Goal: Task Accomplishment & Management: Manage account settings

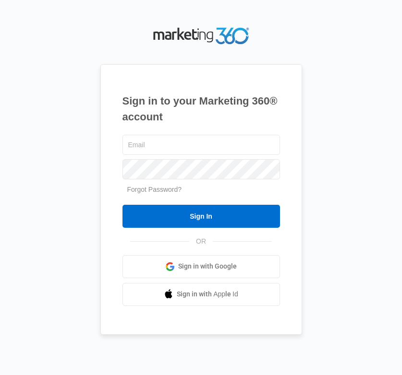
type input "barbara.keim@madwire.com"
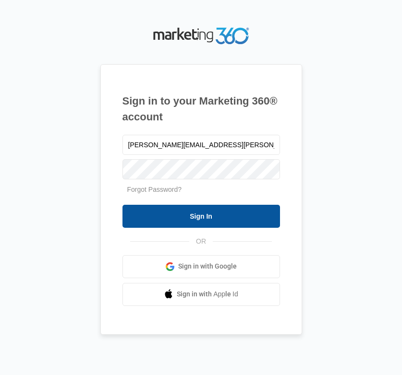
click at [160, 214] on input "Sign In" at bounding box center [200, 216] width 157 height 23
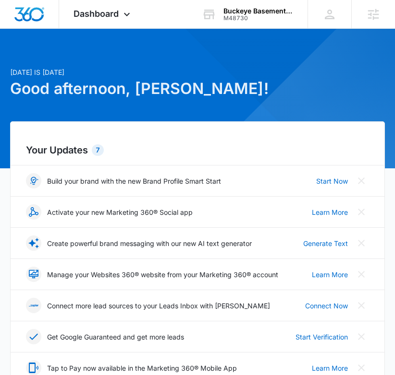
scroll to position [12, 0]
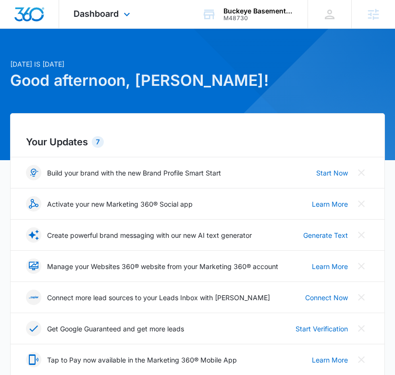
click at [119, 15] on div "Dashboard Apps Reputation Websites Forms CRM Email Social Shop Content Ads Inte…" at bounding box center [103, 14] width 88 height 28
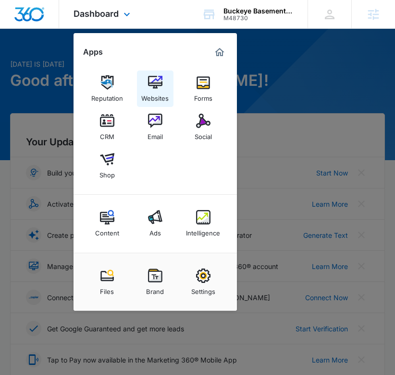
click at [157, 80] on img at bounding box center [155, 82] width 14 height 14
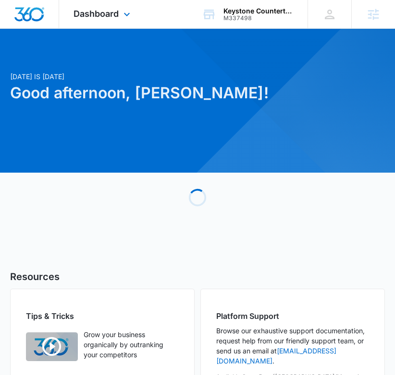
click at [99, 23] on div "Dashboard Apps Reputation Websites Forms CRM Email Social Shop Content Ads Inte…" at bounding box center [103, 14] width 88 height 28
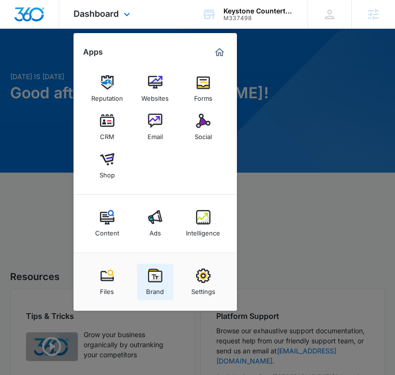
click at [161, 289] on div "Brand" at bounding box center [155, 289] width 18 height 12
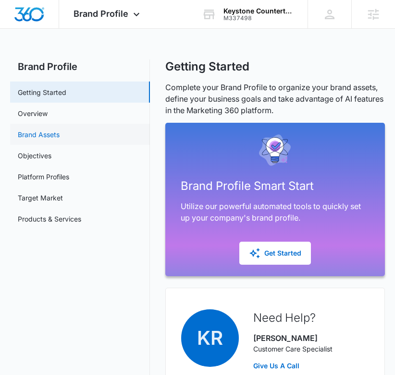
click at [48, 133] on link "Brand Assets" at bounding box center [39, 135] width 42 height 10
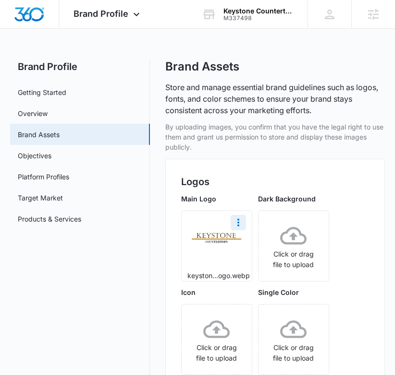
click at [219, 242] on img at bounding box center [216, 238] width 53 height 18
click at [237, 225] on icon "More" at bounding box center [238, 223] width 2 height 8
click at [251, 246] on div "Download" at bounding box center [257, 249] width 31 height 7
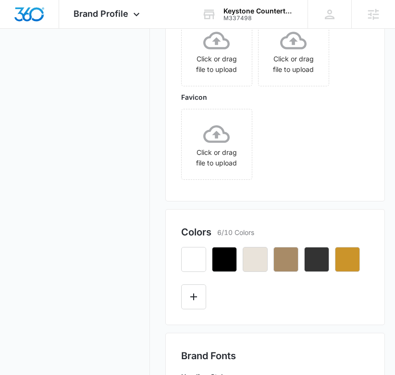
scroll to position [397, 0]
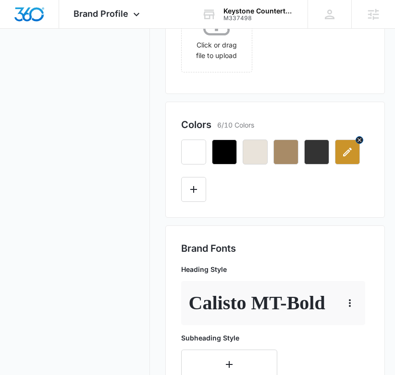
click at [344, 150] on icon "button" at bounding box center [347, 152] width 12 height 12
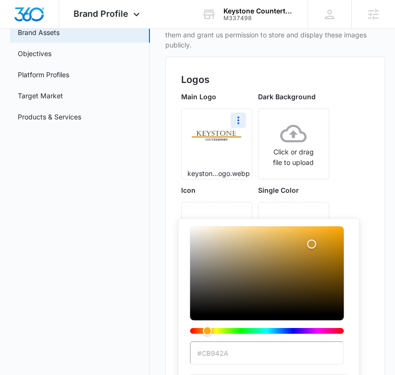
scroll to position [141, 0]
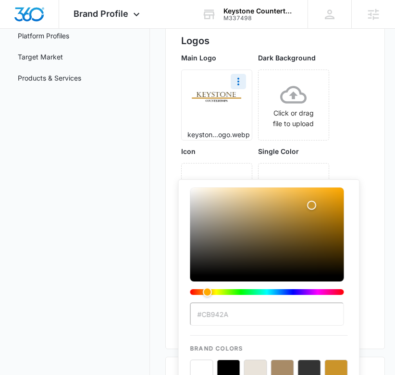
click at [254, 321] on input "#CB942A" at bounding box center [267, 314] width 154 height 23
drag, startPoint x: 227, startPoint y: 318, endPoint x: 200, endPoint y: 316, distance: 26.9
click at [200, 316] on input "#CB942A" at bounding box center [267, 314] width 154 height 23
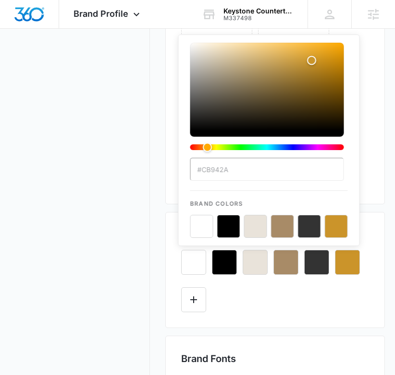
scroll to position [287, 0]
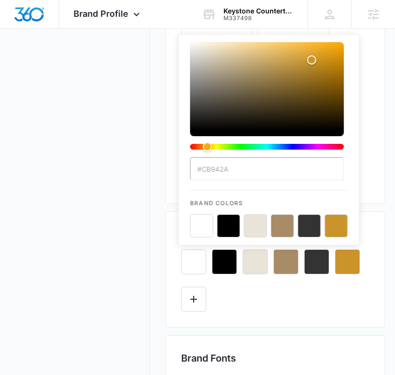
click at [287, 241] on div "#CB942A Brand Colors" at bounding box center [268, 140] width 181 height 212
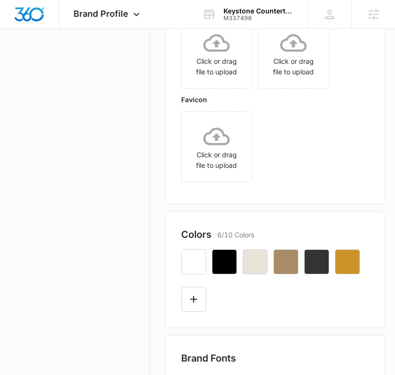
click at [101, 226] on nav "Brand Profile Getting Started Overview Brand Assets Objectives Platform Profile…" at bounding box center [80, 315] width 140 height 1084
click at [280, 263] on icon "button" at bounding box center [286, 262] width 12 height 12
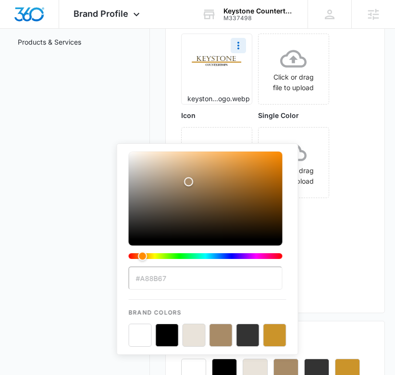
scroll to position [179, 0]
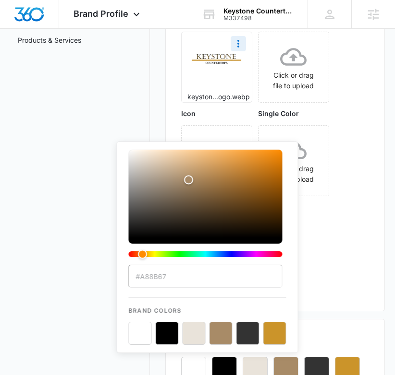
click at [150, 279] on input "#A88B67" at bounding box center [206, 276] width 154 height 23
drag, startPoint x: 142, startPoint y: 277, endPoint x: 176, endPoint y: 278, distance: 34.6
click at [175, 278] on input "#A88B67" at bounding box center [206, 276] width 154 height 23
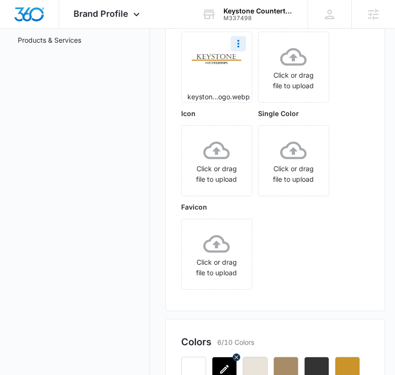
click at [225, 370] on icon "button" at bounding box center [224, 370] width 12 height 12
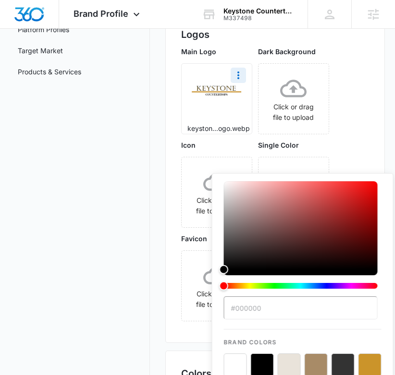
scroll to position [148, 0]
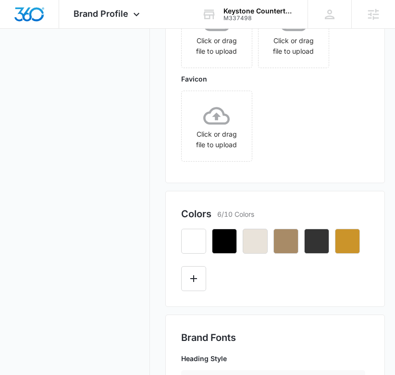
scroll to position [367, 0]
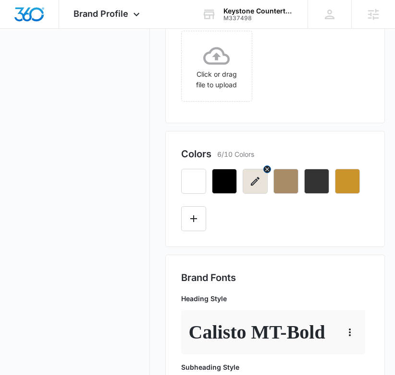
click at [252, 184] on icon "button" at bounding box center [255, 181] width 9 height 9
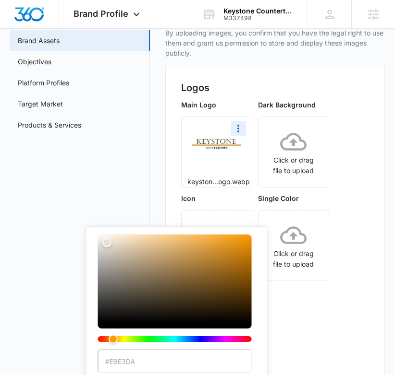
scroll to position [170, 0]
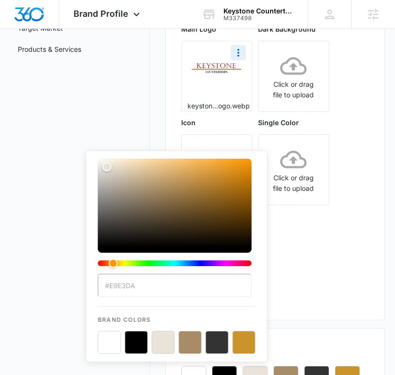
click at [110, 290] on input "#E9E3DA" at bounding box center [175, 285] width 154 height 23
drag, startPoint x: 118, startPoint y: 284, endPoint x: 160, endPoint y: 285, distance: 41.8
click at [160, 285] on input "#E9E3DA" at bounding box center [175, 285] width 154 height 23
click at [236, 53] on icon "More" at bounding box center [238, 53] width 12 height 12
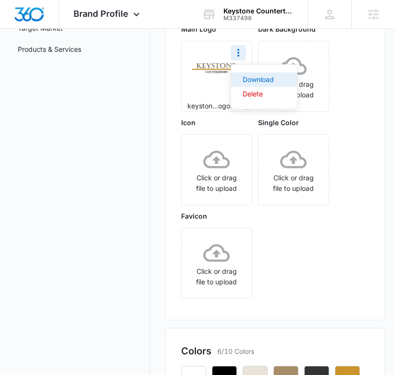
click at [255, 80] on div "Download" at bounding box center [257, 79] width 31 height 7
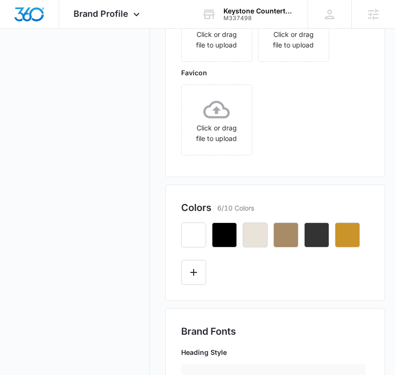
scroll to position [315, 0]
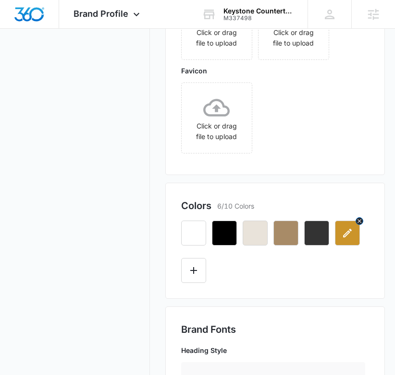
click at [345, 232] on icon "button" at bounding box center [347, 234] width 12 height 12
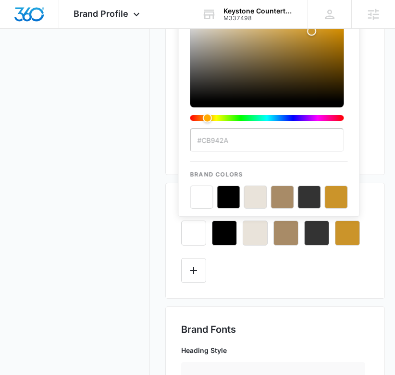
click at [203, 138] on input "#CB942A" at bounding box center [267, 140] width 154 height 23
drag, startPoint x: 202, startPoint y: 140, endPoint x: 245, endPoint y: 140, distance: 42.7
click at [245, 140] on input "#CB942A" at bounding box center [267, 140] width 154 height 23
click at [315, 235] on icon "button" at bounding box center [316, 233] width 9 height 9
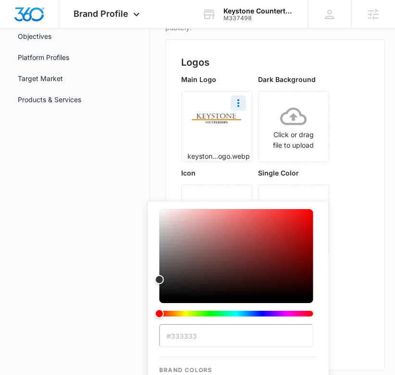
scroll to position [307, 0]
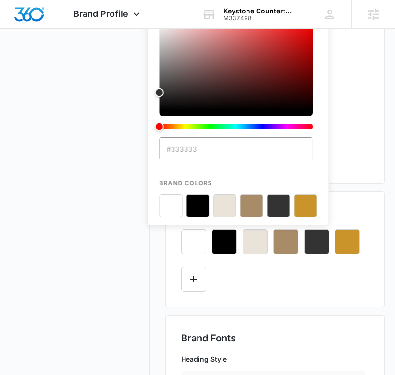
click at [200, 152] on input "#333333" at bounding box center [236, 148] width 154 height 23
drag, startPoint x: 196, startPoint y: 150, endPoint x: 171, endPoint y: 148, distance: 25.0
click at [171, 148] on input "#333333" at bounding box center [236, 148] width 154 height 23
click at [210, 152] on input "#333333" at bounding box center [236, 148] width 154 height 23
drag, startPoint x: 199, startPoint y: 153, endPoint x: 176, endPoint y: 151, distance: 23.6
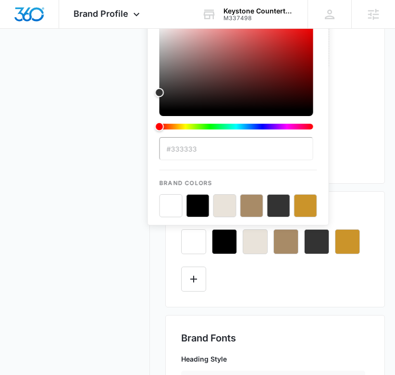
click at [176, 151] on input "#333333" at bounding box center [236, 148] width 154 height 23
click at [348, 246] on icon "button" at bounding box center [347, 242] width 12 height 12
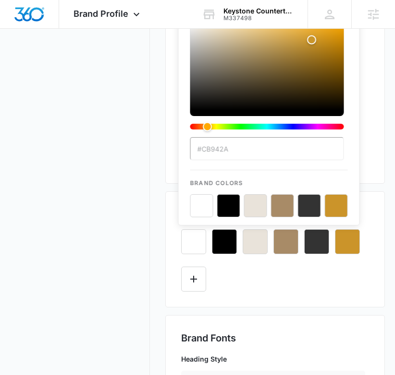
click at [235, 160] on input "#CB942A" at bounding box center [267, 148] width 154 height 23
drag, startPoint x: 233, startPoint y: 152, endPoint x: 202, endPoint y: 150, distance: 31.3
click at [202, 150] on input "#CB942A" at bounding box center [267, 148] width 154 height 23
click at [283, 207] on button "color-picker-container" at bounding box center [282, 205] width 23 height 23
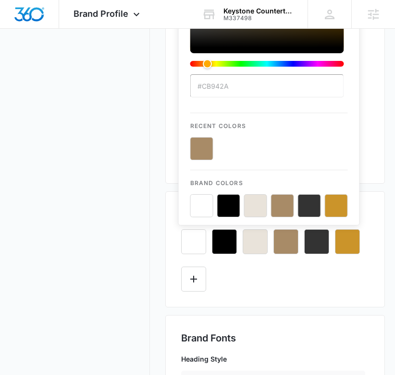
click at [284, 209] on button "color-picker-container" at bounding box center [282, 205] width 23 height 23
click at [245, 87] on input "#CB942A" at bounding box center [267, 85] width 154 height 23
click at [111, 188] on nav "Brand Profile Getting Started Overview Brand Assets Objectives Platform Profile…" at bounding box center [80, 295] width 140 height 1084
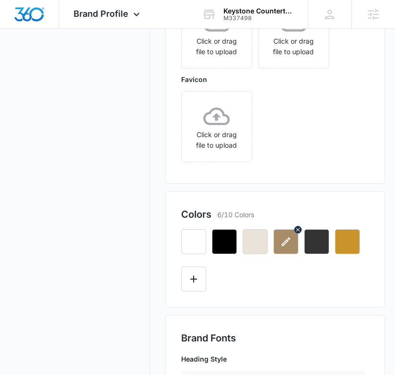
click at [290, 246] on icon "button" at bounding box center [286, 242] width 12 height 12
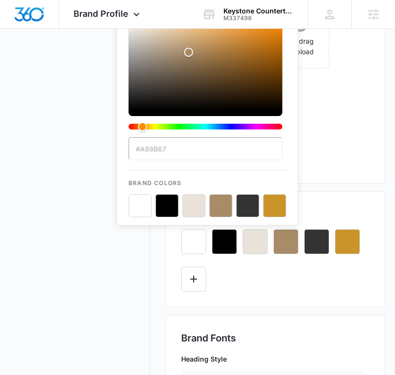
click at [172, 152] on input "#A88B67" at bounding box center [206, 148] width 154 height 23
drag, startPoint x: 155, startPoint y: 151, endPoint x: 141, endPoint y: 150, distance: 14.4
click at [140, 150] on input "#A88B67" at bounding box center [206, 148] width 154 height 23
click at [134, 12] on icon at bounding box center [137, 17] width 12 height 12
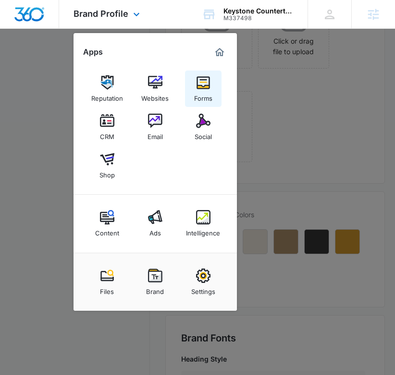
click at [201, 90] on div "Forms" at bounding box center [203, 96] width 18 height 12
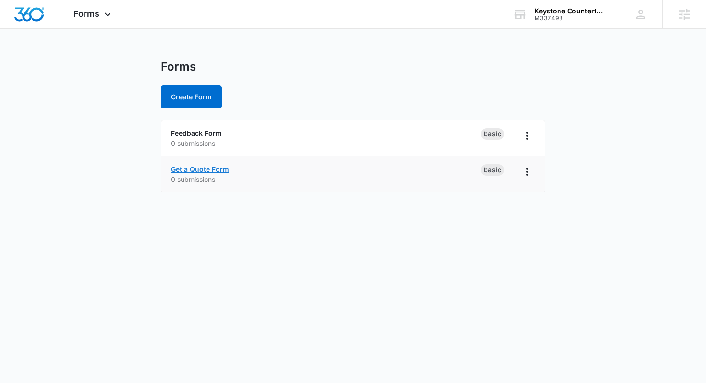
click at [198, 166] on link "Get a Quote Form" at bounding box center [200, 169] width 58 height 8
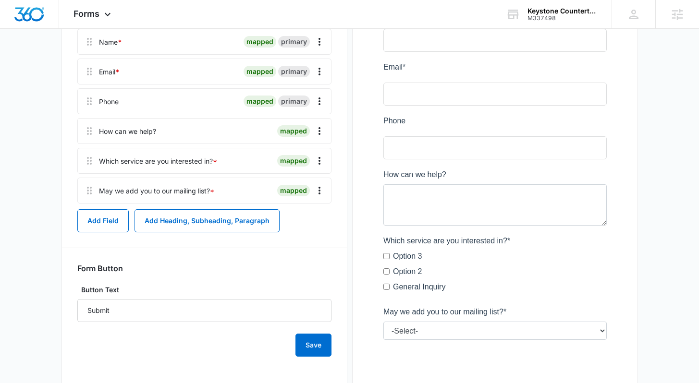
scroll to position [168, 0]
click at [319, 159] on icon "Overflow Menu" at bounding box center [319, 161] width 2 height 8
click at [299, 204] on div "Delete" at bounding box center [293, 202] width 20 height 7
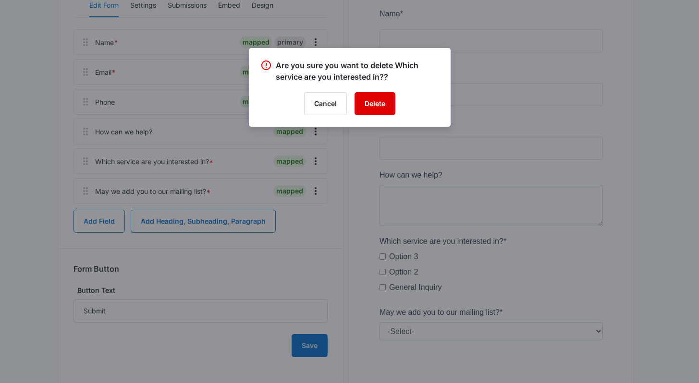
click at [374, 107] on button "Delete" at bounding box center [374, 103] width 41 height 23
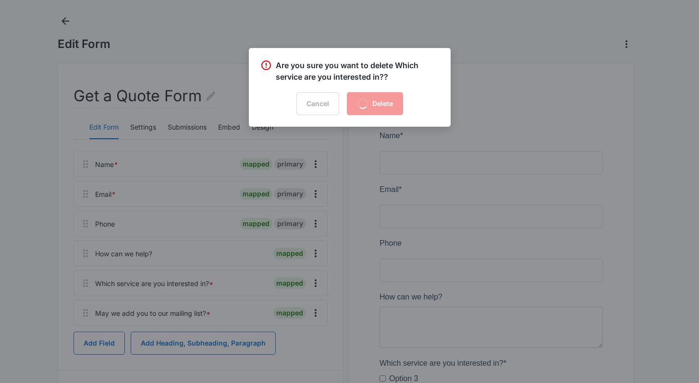
scroll to position [0, 0]
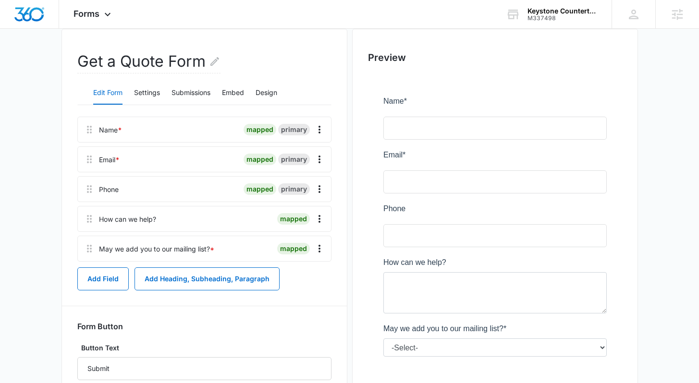
scroll to position [72, 0]
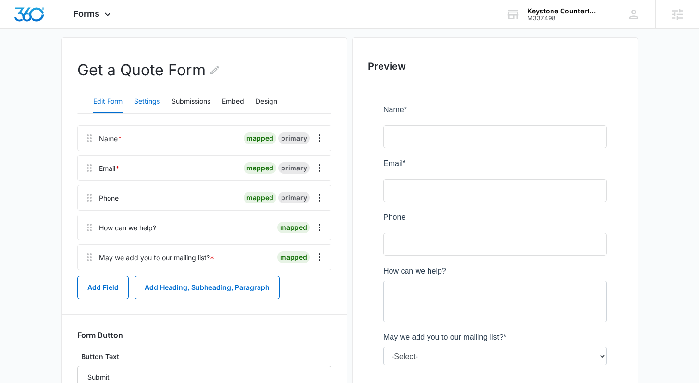
click at [145, 102] on button "Settings" at bounding box center [147, 101] width 26 height 23
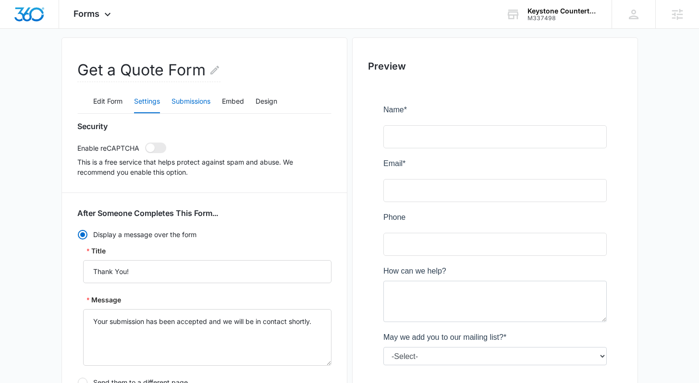
click at [176, 96] on button "Submissions" at bounding box center [190, 101] width 39 height 23
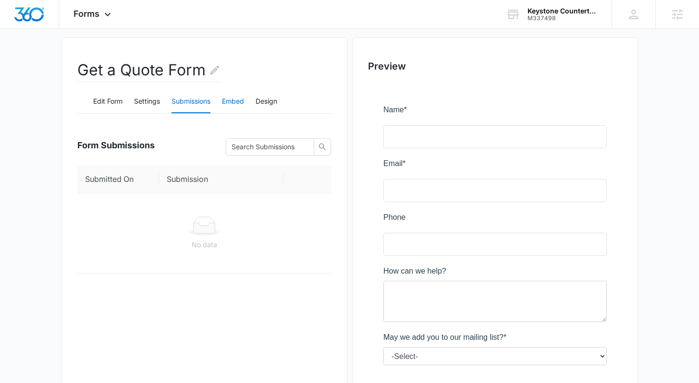
click at [233, 101] on button "Embed" at bounding box center [233, 101] width 22 height 23
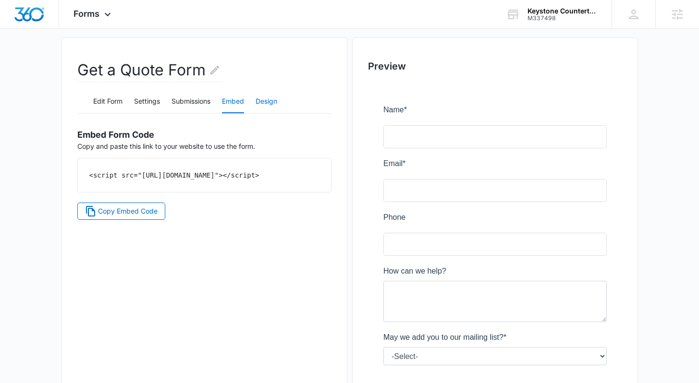
click at [267, 101] on button "Design" at bounding box center [266, 101] width 22 height 23
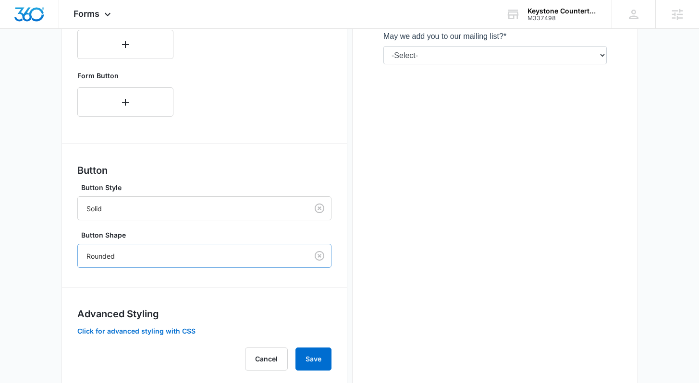
scroll to position [396, 0]
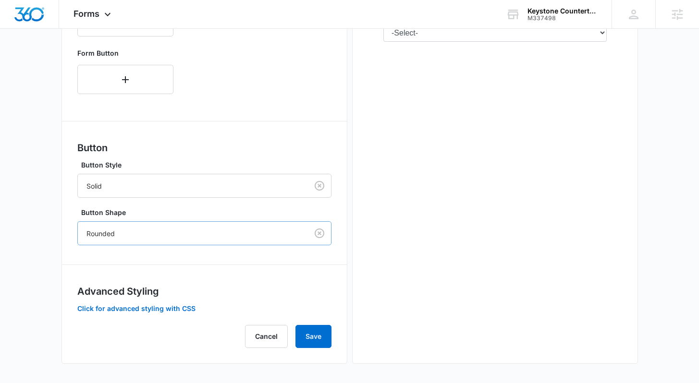
click at [241, 238] on div at bounding box center [190, 234] width 209 height 12
click at [50, 205] on main "Edit Form Get a Quote Form Edit Form Settings Submissions Embed Design Forms in…" at bounding box center [349, 23] width 699 height 719
click at [85, 190] on div "Solid" at bounding box center [193, 186] width 230 height 22
click at [54, 195] on main "Edit Form Get a Quote Form Edit Form Settings Submissions Embed Design Forms in…" at bounding box center [349, 23] width 699 height 719
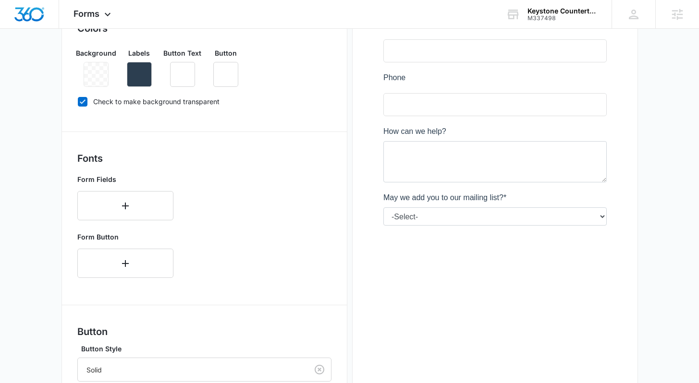
scroll to position [170, 0]
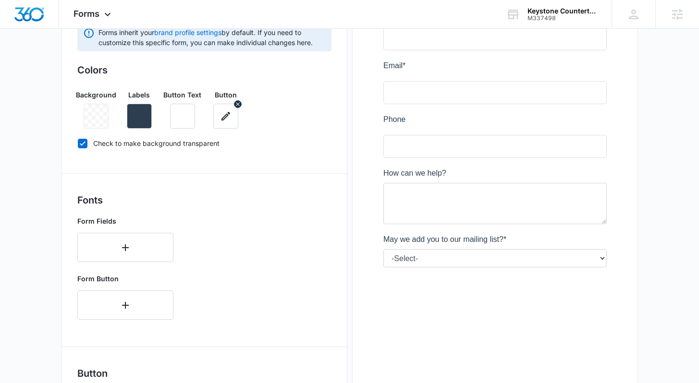
click at [228, 116] on icon "button" at bounding box center [226, 116] width 12 height 12
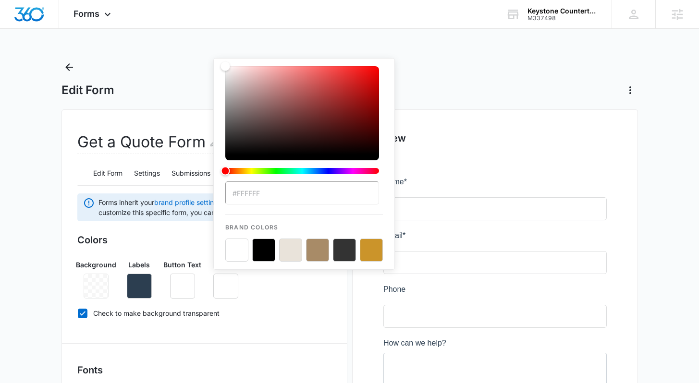
click at [363, 249] on button "color-picker-container" at bounding box center [371, 250] width 23 height 23
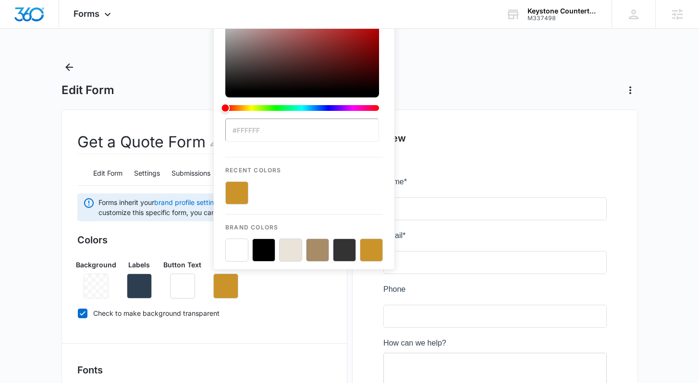
type input "#CB942A"
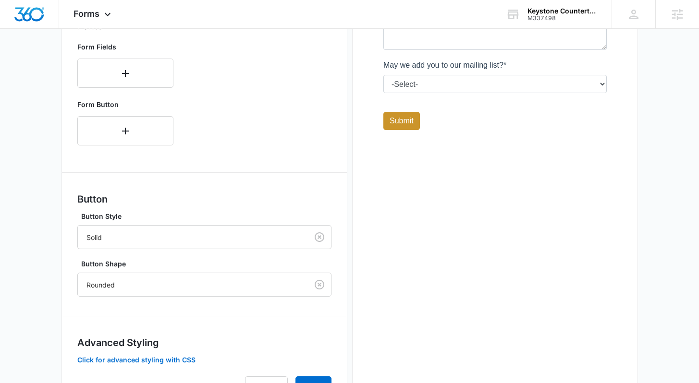
scroll to position [396, 0]
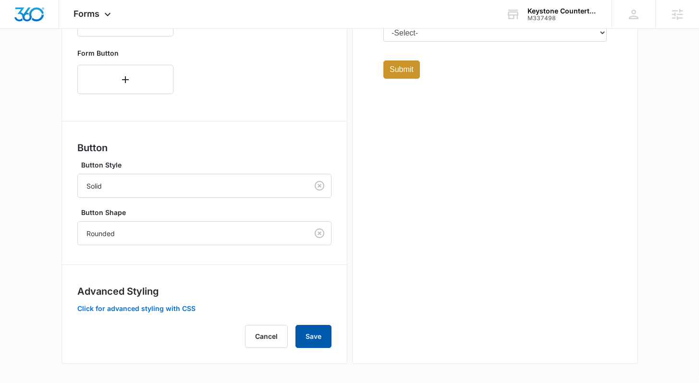
click at [308, 333] on button "Save" at bounding box center [313, 336] width 36 height 23
click at [324, 336] on button "Save" at bounding box center [313, 336] width 36 height 23
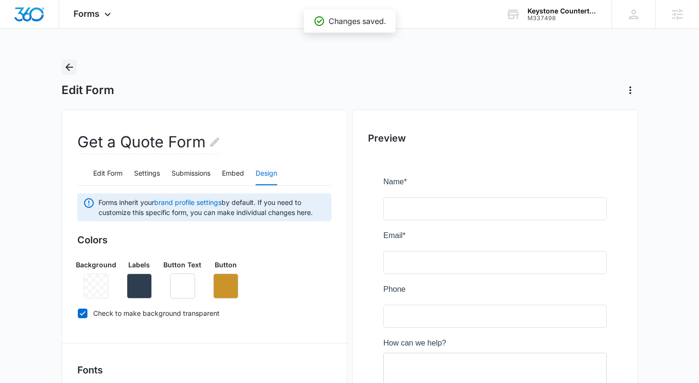
click at [72, 71] on icon "Back" at bounding box center [69, 67] width 12 height 12
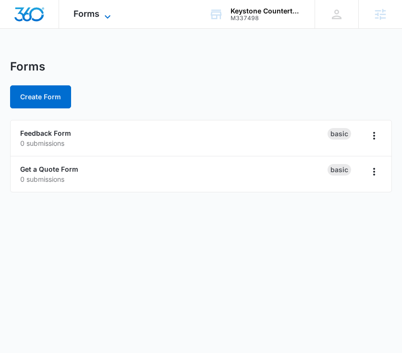
click at [98, 13] on span "Forms" at bounding box center [86, 14] width 26 height 10
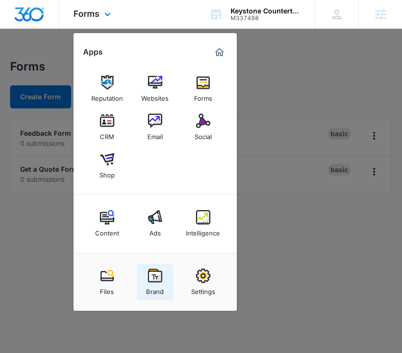
click at [155, 296] on link "Brand" at bounding box center [155, 282] width 36 height 36
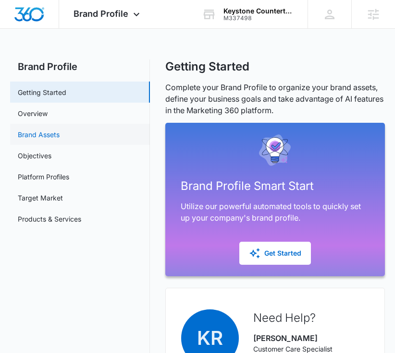
click at [36, 136] on link "Brand Assets" at bounding box center [39, 135] width 42 height 10
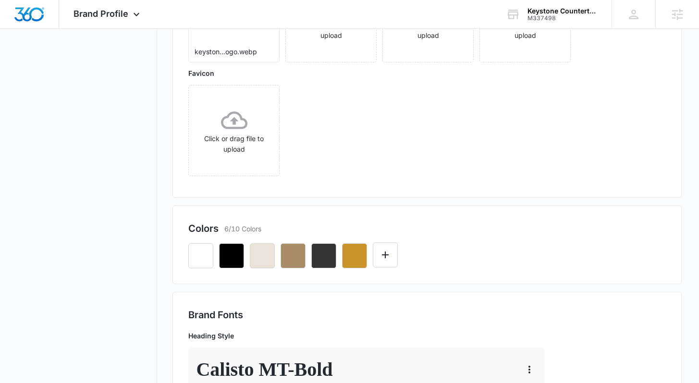
scroll to position [218, 0]
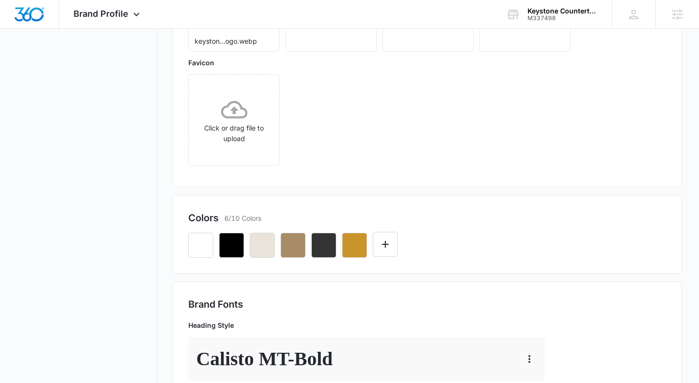
click at [324, 263] on div "Colors 6/10 Colors" at bounding box center [426, 234] width 508 height 79
click at [351, 246] on icon "button" at bounding box center [354, 245] width 9 height 9
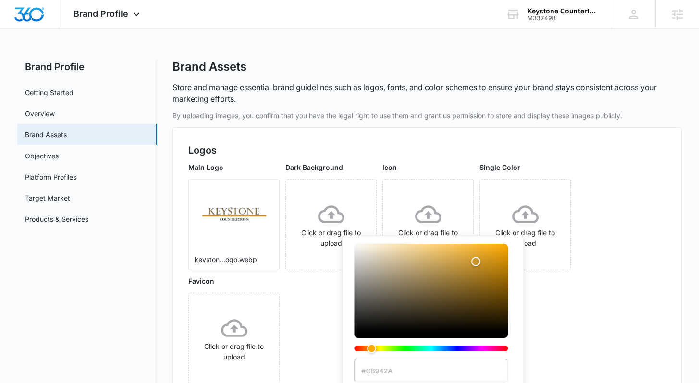
drag, startPoint x: 430, startPoint y: 366, endPoint x: 422, endPoint y: 367, distance: 8.2
click at [430, 366] on input "#CB942A" at bounding box center [431, 370] width 154 height 23
drag, startPoint x: 412, startPoint y: 368, endPoint x: 365, endPoint y: 369, distance: 46.6
click at [365, 369] on input "#CB942A" at bounding box center [431, 370] width 154 height 23
type input "#CB942A"
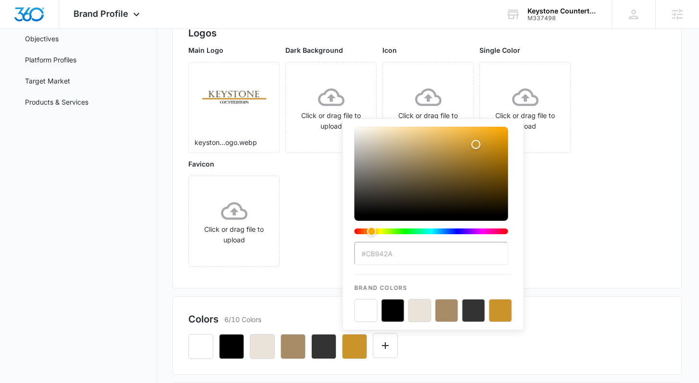
scroll to position [218, 0]
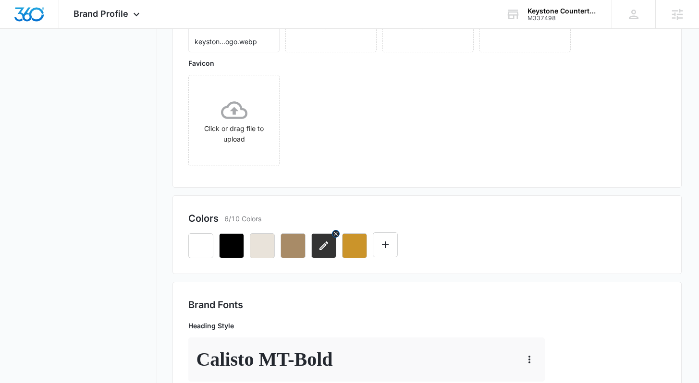
click at [322, 247] on icon "button" at bounding box center [324, 246] width 12 height 12
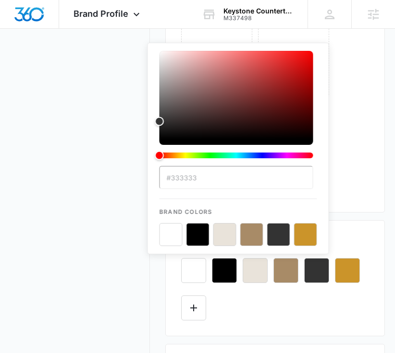
scroll to position [278, 0]
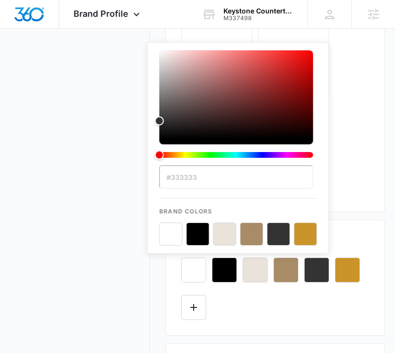
click at [251, 234] on button "color-picker-container" at bounding box center [251, 234] width 23 height 23
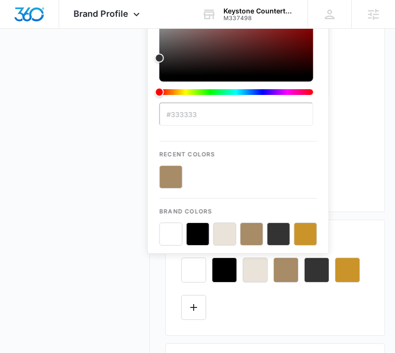
click at [100, 200] on nav "Brand Profile Getting Started Overview Brand Assets Objectives Platform Profile…" at bounding box center [80, 323] width 140 height 1084
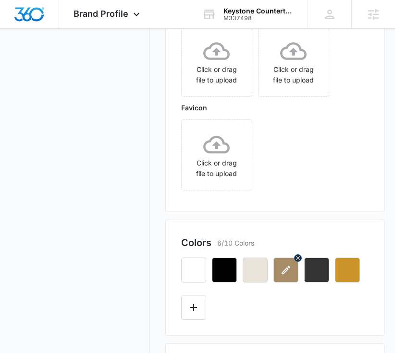
click at [285, 275] on icon "button" at bounding box center [286, 271] width 12 height 12
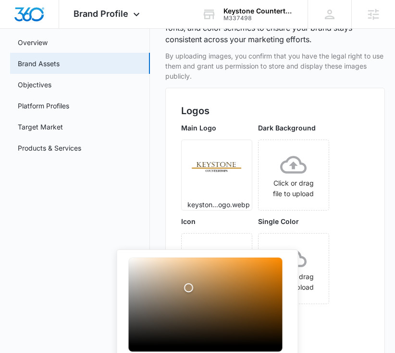
scroll to position [170, 0]
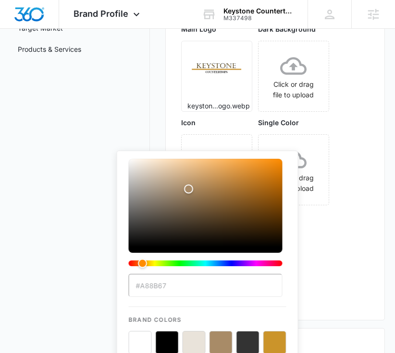
click at [148, 288] on input "#A88B67" at bounding box center [206, 285] width 154 height 23
drag, startPoint x: 140, startPoint y: 285, endPoint x: 173, endPoint y: 284, distance: 32.7
click at [173, 284] on input "#A88B67" at bounding box center [206, 285] width 154 height 23
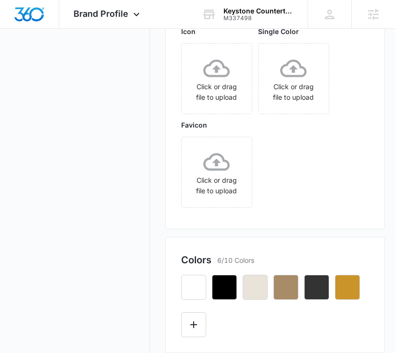
scroll to position [374, 0]
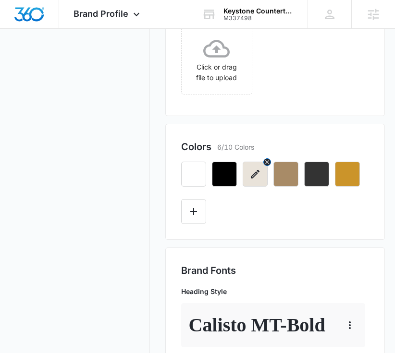
click at [258, 182] on button "button" at bounding box center [254, 174] width 25 height 25
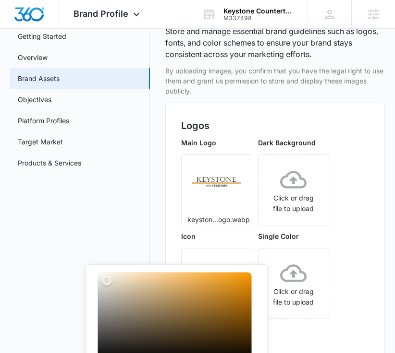
scroll to position [178, 0]
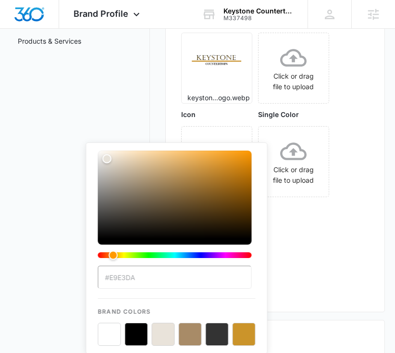
click at [156, 278] on input "#E9E3DA" at bounding box center [175, 277] width 154 height 23
click at [133, 278] on input "#E9E3DA" at bounding box center [175, 277] width 154 height 23
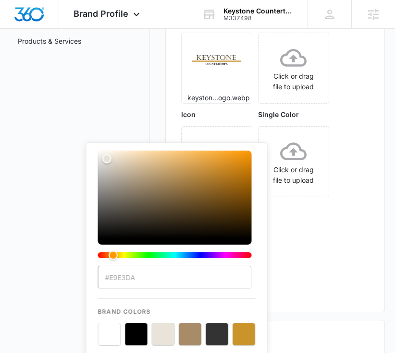
drag, startPoint x: 150, startPoint y: 278, endPoint x: 111, endPoint y: 277, distance: 39.4
click at [110, 277] on input "#E9E3DA" at bounding box center [175, 277] width 154 height 23
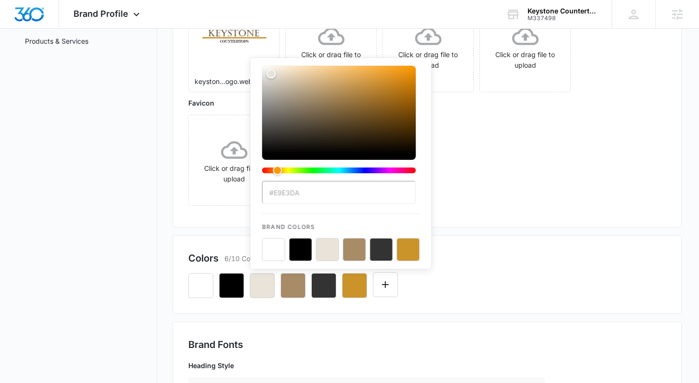
click at [483, 292] on div "#E9E3DA Brand Colors" at bounding box center [426, 282] width 477 height 33
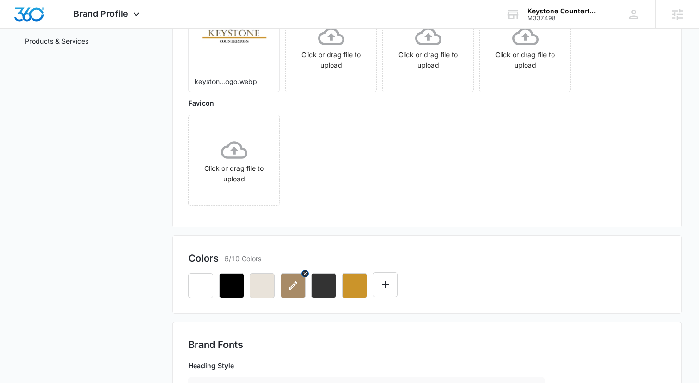
click at [281, 295] on button "button" at bounding box center [292, 285] width 25 height 25
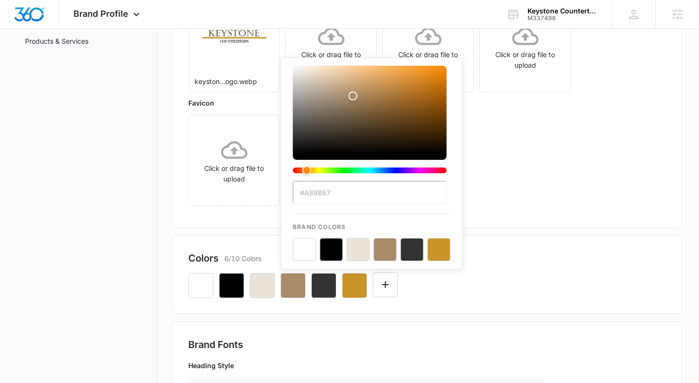
click at [341, 195] on input "#A88B67" at bounding box center [370, 192] width 154 height 23
drag, startPoint x: 340, startPoint y: 192, endPoint x: 304, endPoint y: 191, distance: 36.0
click at [304, 191] on input "#A88B67" at bounding box center [370, 192] width 154 height 23
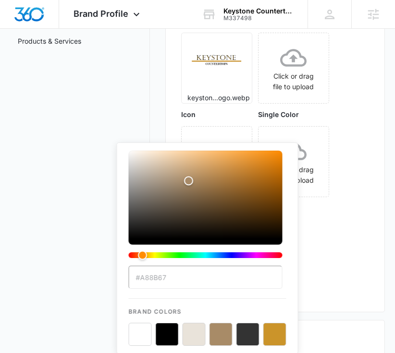
click at [179, 276] on input "#A88B67" at bounding box center [206, 277] width 154 height 23
drag, startPoint x: 183, startPoint y: 278, endPoint x: 141, endPoint y: 278, distance: 41.8
click at [141, 278] on input "#A88B67" at bounding box center [206, 277] width 154 height 23
click at [194, 340] on button "color-picker-container" at bounding box center [193, 334] width 23 height 23
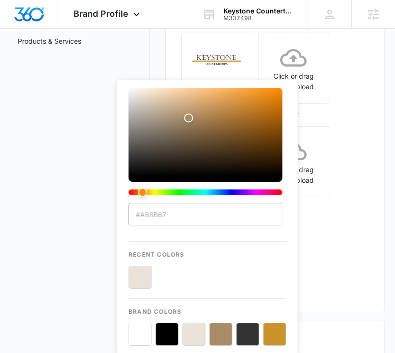
click at [163, 215] on input "#A88B67" at bounding box center [206, 214] width 154 height 23
click at [169, 214] on input "#A88B67" at bounding box center [206, 214] width 154 height 23
drag, startPoint x: 155, startPoint y: 214, endPoint x: 138, endPoint y: 212, distance: 17.0
click at [138, 212] on input "#A88B67" at bounding box center [206, 214] width 154 height 23
click at [302, 245] on div "Main Logo keyston...ogo.webp Dark Background Click or drag file to upload Icon …" at bounding box center [275, 156] width 188 height 281
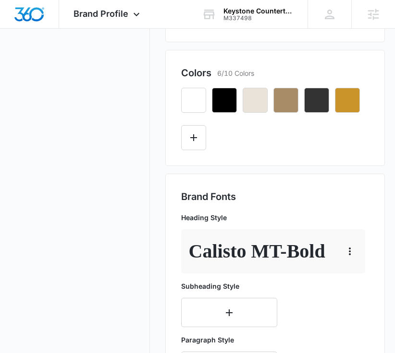
scroll to position [448, 0]
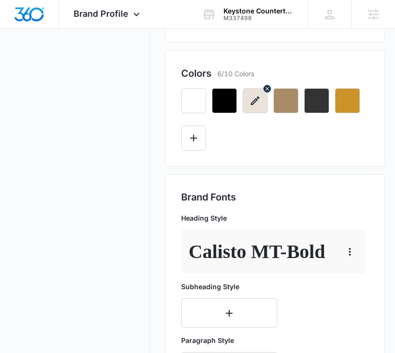
click at [254, 102] on icon "button" at bounding box center [255, 101] width 12 height 12
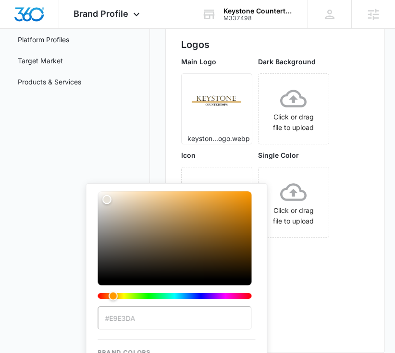
click at [149, 316] on input "#E9E3DA" at bounding box center [175, 318] width 154 height 23
drag, startPoint x: 131, startPoint y: 322, endPoint x: 102, endPoint y: 319, distance: 28.4
click at [102, 319] on input "#E9E3DA" at bounding box center [175, 318] width 154 height 23
